Goal: Information Seeking & Learning: Learn about a topic

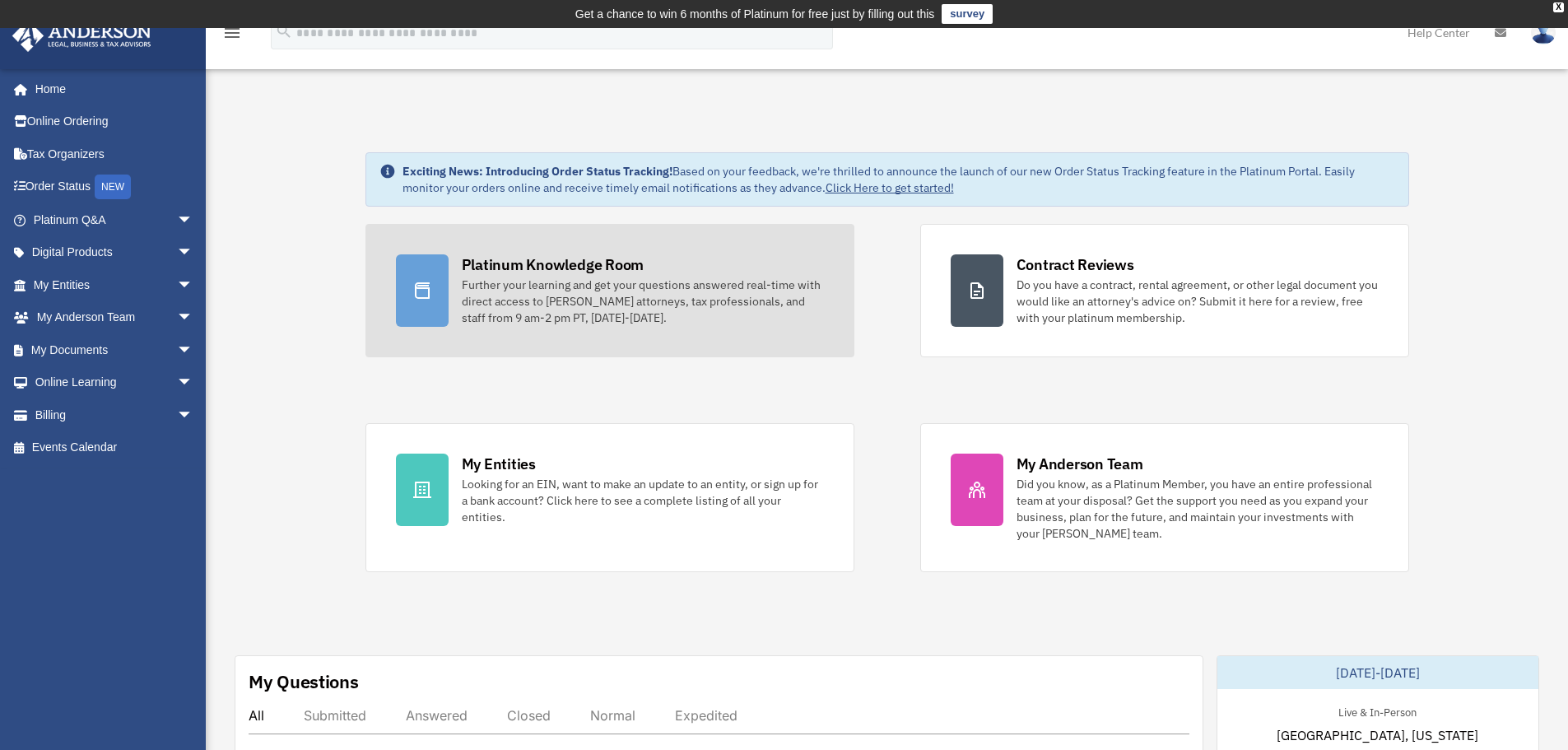
click at [641, 299] on div "Further your learning and get your questions answered real-time with direct acc…" at bounding box center [643, 302] width 362 height 49
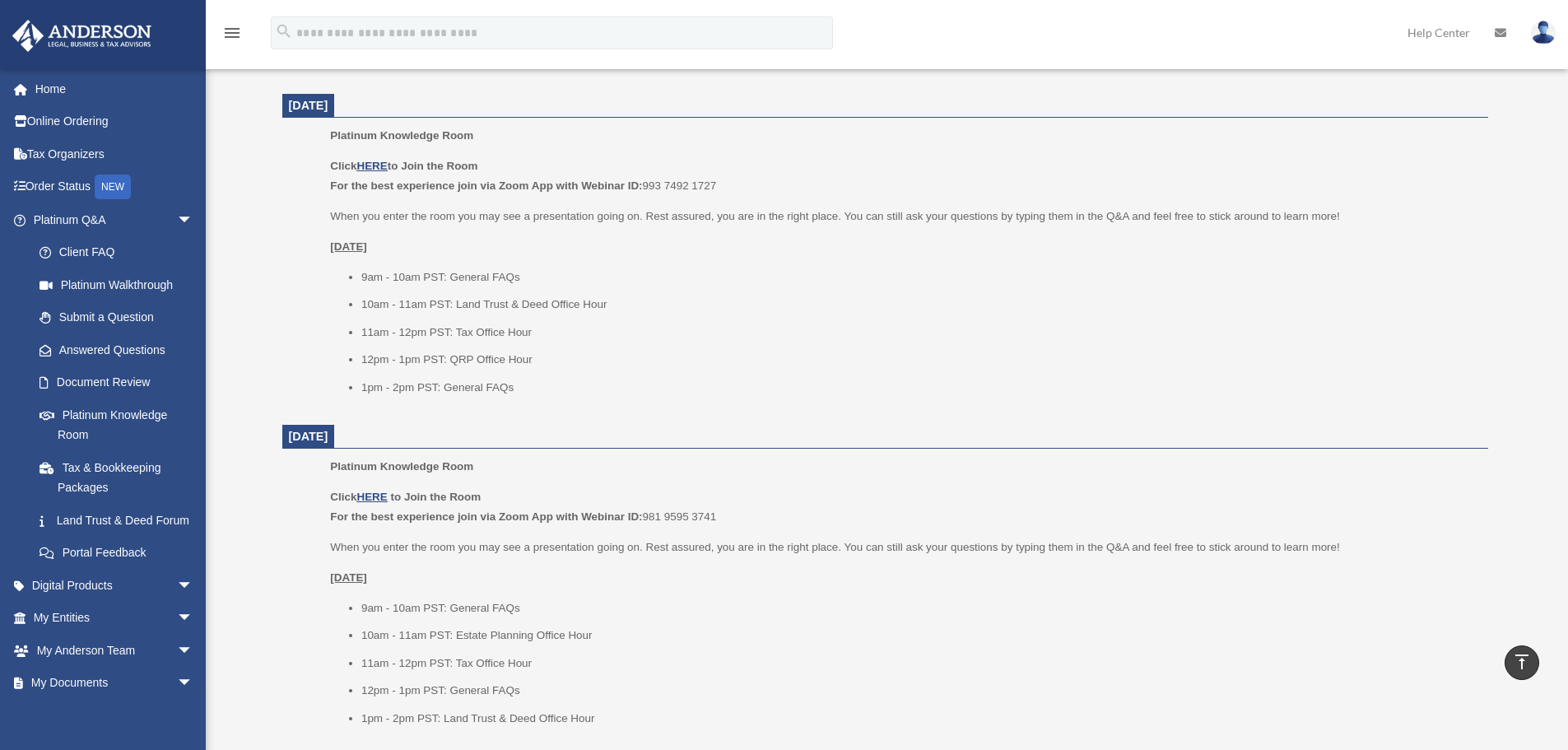
scroll to position [998, 0]
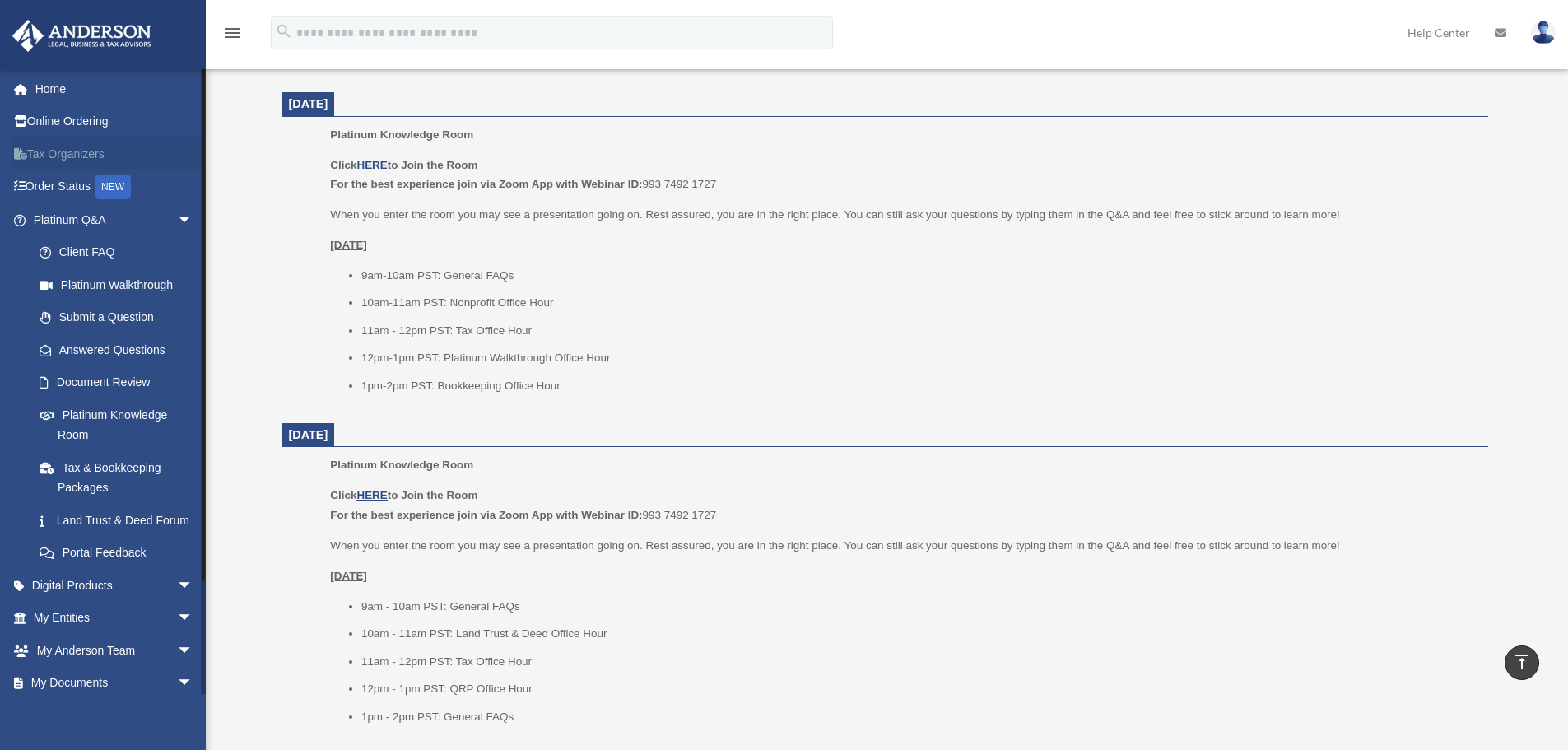
click at [82, 148] on link "Tax Organizers" at bounding box center [115, 154] width 207 height 33
